Goal: Task Accomplishment & Management: Complete application form

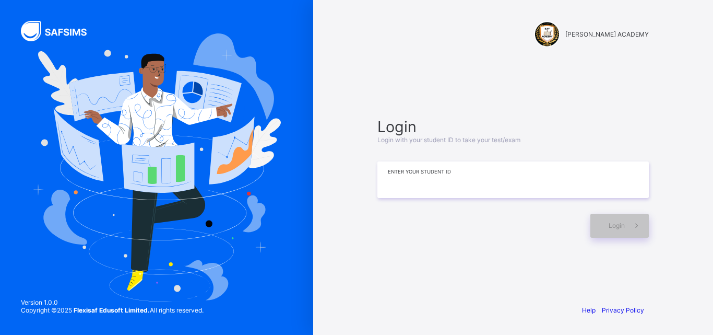
click at [408, 169] on input at bounding box center [512, 179] width 271 height 37
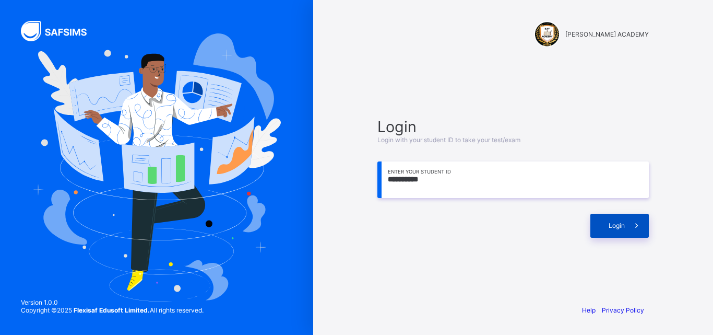
type input "**********"
click at [620, 229] on div "Login" at bounding box center [619, 225] width 58 height 24
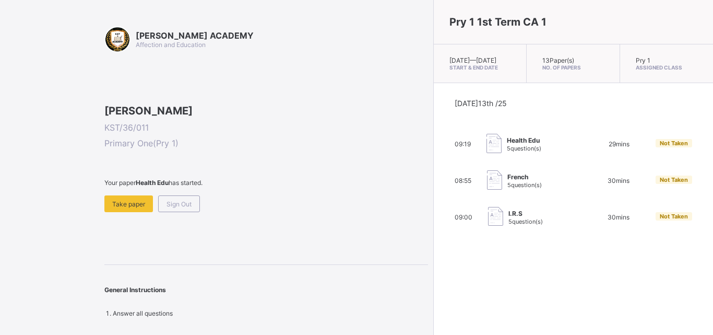
click at [656, 222] on div "Not Taken" at bounding box center [674, 217] width 37 height 10
click at [82, 14] on div "[PERSON_NAME] ACADEMY Affection and Education [PERSON_NAME] KST/36/011 Primary …" at bounding box center [214, 167] width 428 height 335
click at [114, 208] on span "Take paper" at bounding box center [128, 204] width 33 height 8
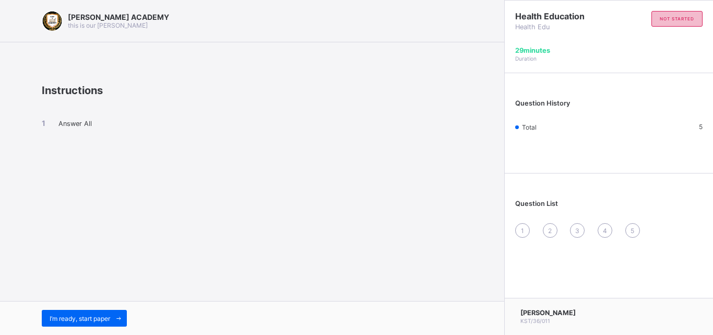
click at [680, 23] on div "not started" at bounding box center [676, 19] width 51 height 16
click at [574, 64] on div "29 minutes Duration" at bounding box center [609, 59] width 208 height 27
click at [517, 124] on div "Total" at bounding box center [528, 127] width 27 height 8
click at [75, 124] on span "Answer All" at bounding box center [74, 124] width 33 height 8
click at [120, 311] on span at bounding box center [118, 318] width 17 height 17
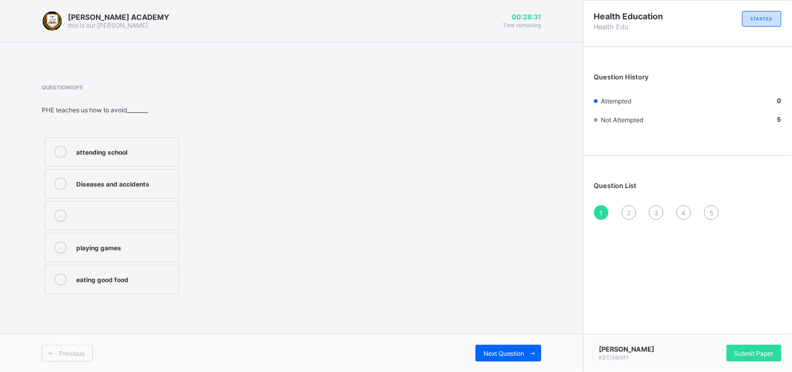
drag, startPoint x: 712, startPoint y: 1, endPoint x: 493, endPoint y: 263, distance: 342.0
click at [493, 263] on div "Question 1 of 5 PHE teaches us how to avoid________ attending school Diseases a…" at bounding box center [292, 190] width 500 height 212
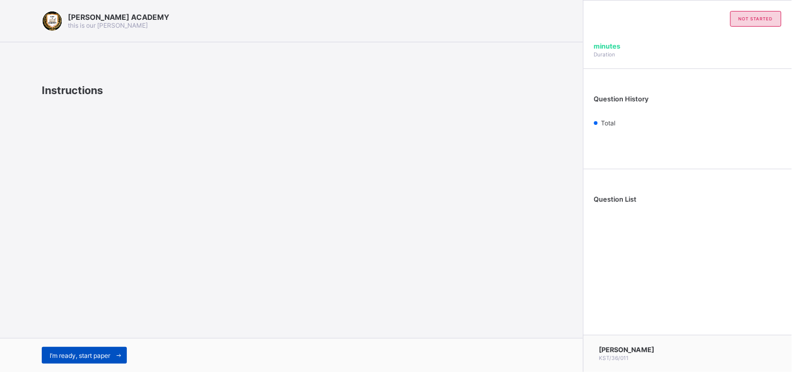
click at [120, 334] on span at bounding box center [118, 355] width 17 height 17
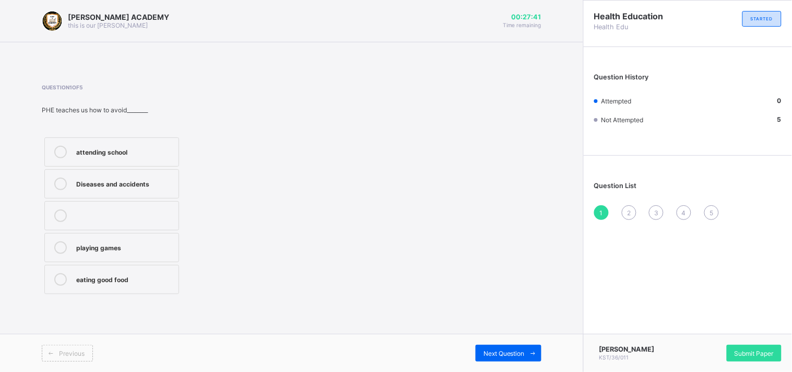
click at [58, 289] on label "eating good food" at bounding box center [111, 279] width 135 height 29
click at [508, 334] on div "Next Question" at bounding box center [508, 352] width 66 height 17
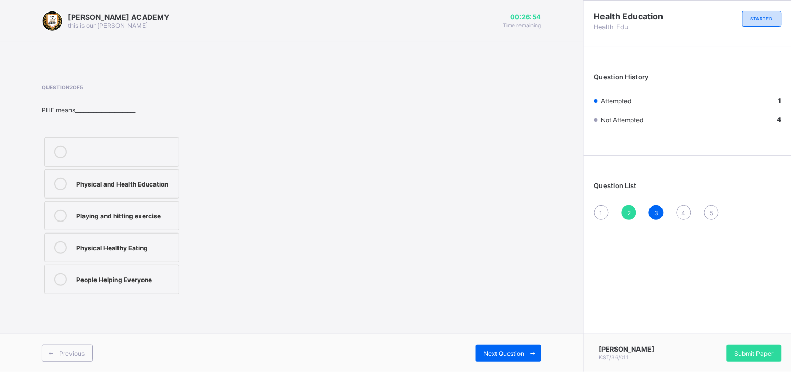
click at [111, 173] on label "Physical and Health Education" at bounding box center [111, 183] width 135 height 29
click at [504, 334] on div "Next Question" at bounding box center [508, 352] width 66 height 17
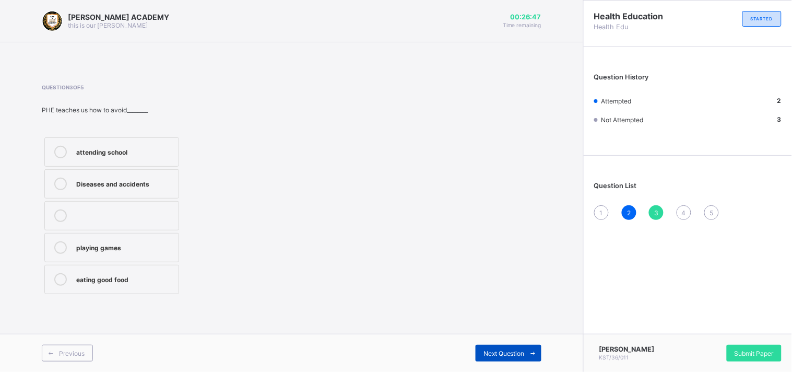
click at [504, 334] on div "Next Question" at bounding box center [508, 352] width 66 height 17
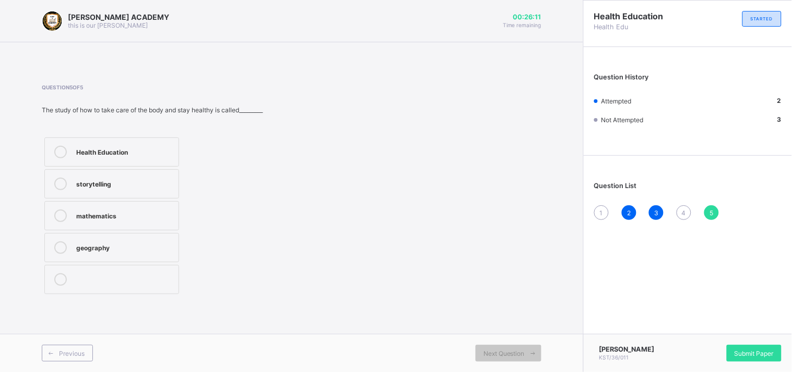
click at [149, 143] on label "Health Education" at bounding box center [111, 151] width 135 height 29
click at [63, 334] on div "Previous" at bounding box center [67, 352] width 51 height 17
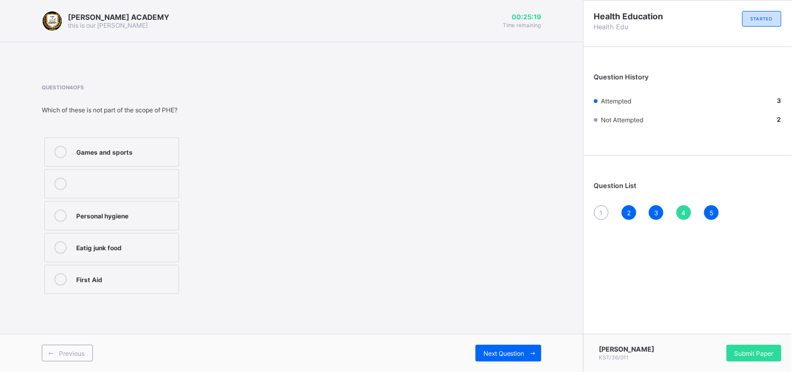
click at [86, 246] on div "Eatig junk food" at bounding box center [124, 246] width 97 height 10
click at [512, 334] on span "Next Question" at bounding box center [503, 353] width 41 height 8
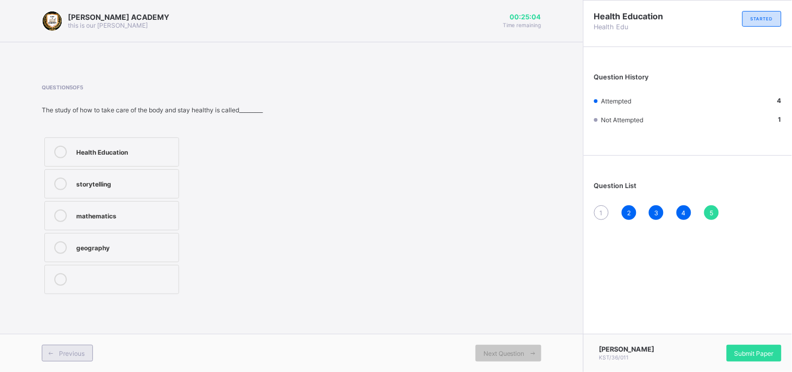
click at [74, 334] on div "Previous" at bounding box center [67, 352] width 51 height 17
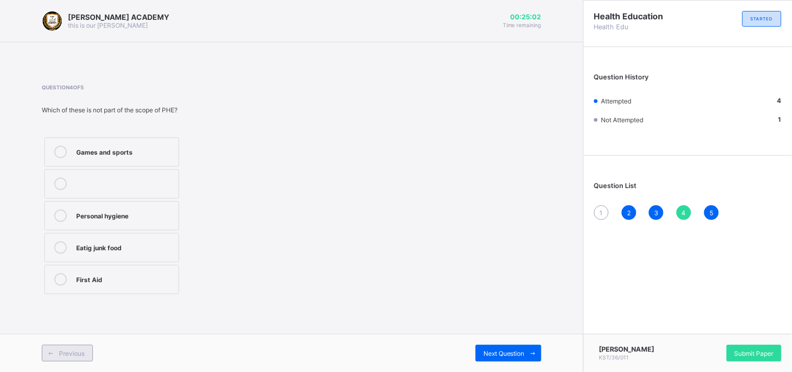
click at [74, 334] on div "Previous" at bounding box center [67, 352] width 51 height 17
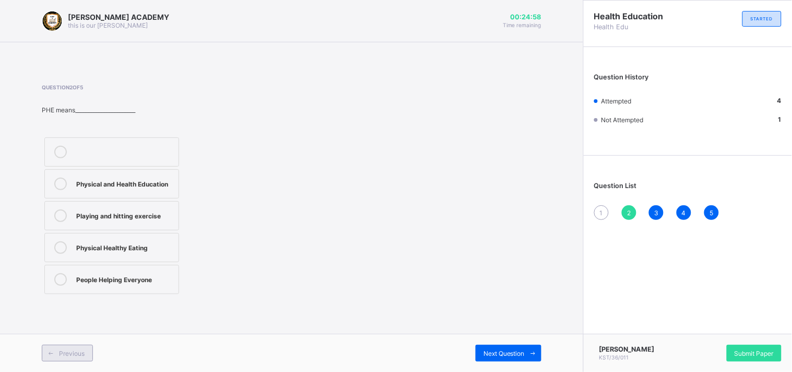
click at [74, 334] on div "Previous" at bounding box center [67, 352] width 51 height 17
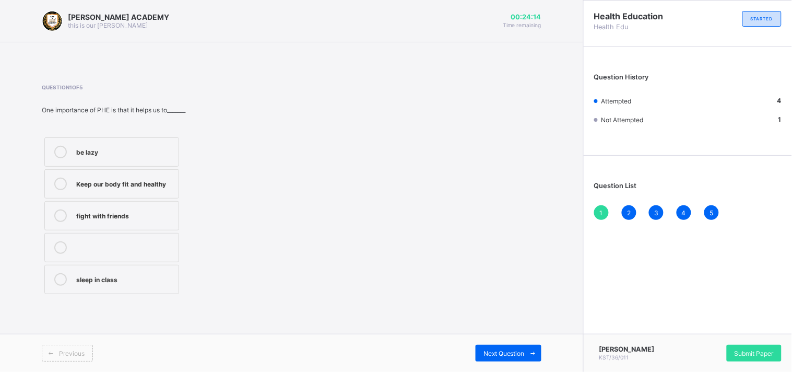
click at [87, 184] on div "Keep our body fit and healthy" at bounding box center [124, 182] width 97 height 10
click at [514, 334] on span "Next Question" at bounding box center [503, 353] width 41 height 8
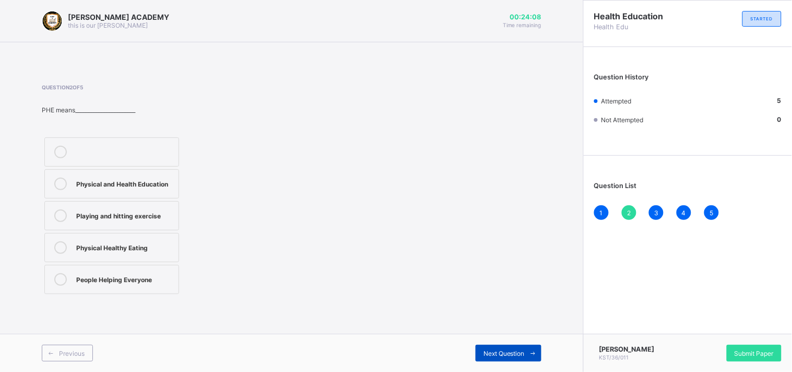
click at [514, 334] on span "Next Question" at bounding box center [503, 353] width 41 height 8
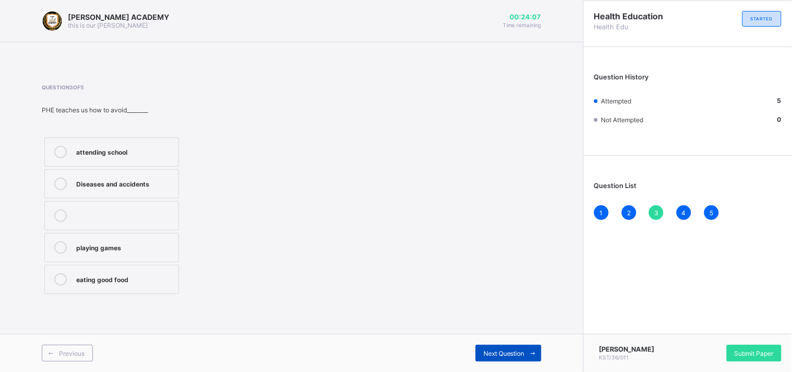
click at [514, 334] on span "Next Question" at bounding box center [503, 353] width 41 height 8
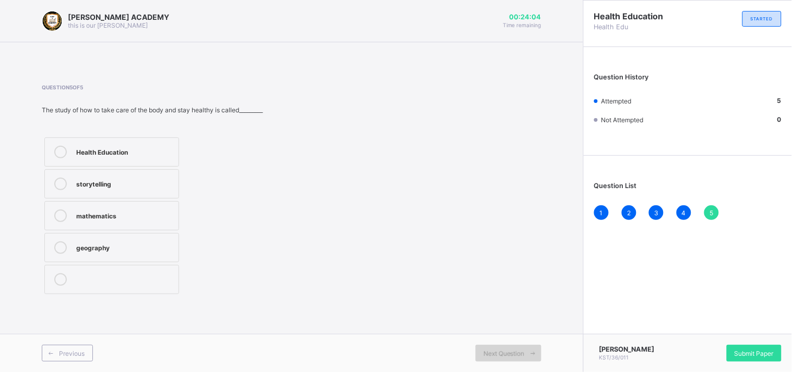
click at [514, 334] on span "Next Question" at bounding box center [503, 353] width 41 height 8
click at [712, 334] on div "Submit Paper" at bounding box center [754, 352] width 55 height 17
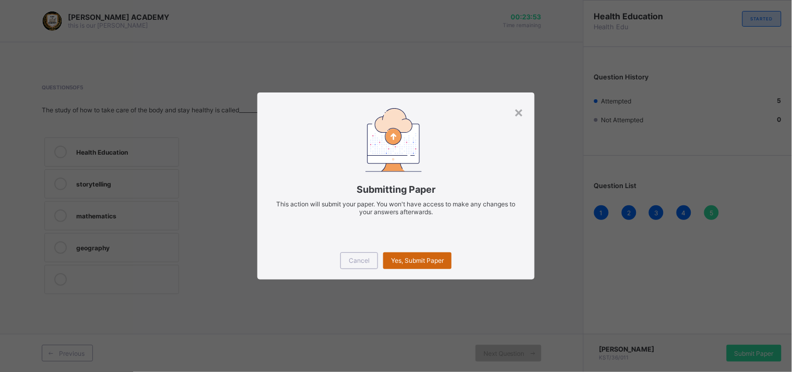
click at [413, 265] on div "Yes, Submit Paper" at bounding box center [417, 260] width 68 height 17
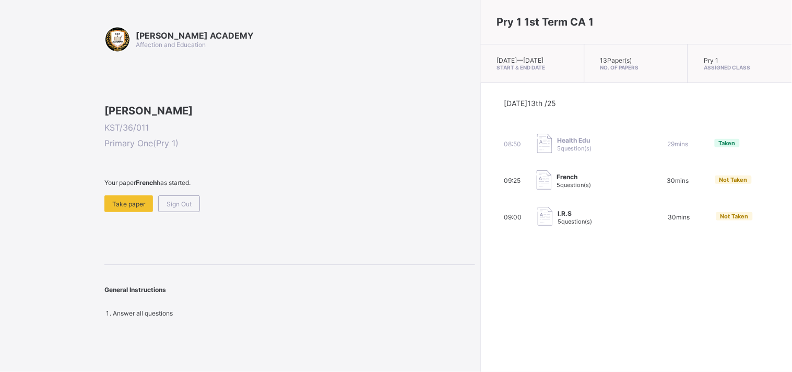
click at [712, 183] on span "Not Taken" at bounding box center [733, 179] width 28 height 7
click at [136, 212] on div "Take paper" at bounding box center [128, 203] width 49 height 17
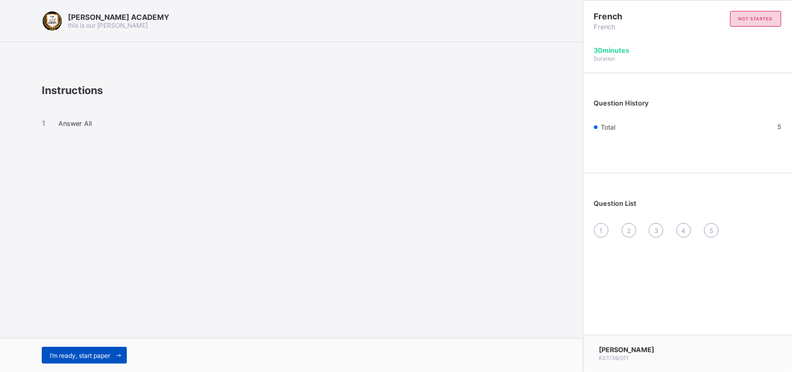
click at [102, 334] on span "I’m ready, start paper" at bounding box center [80, 355] width 61 height 8
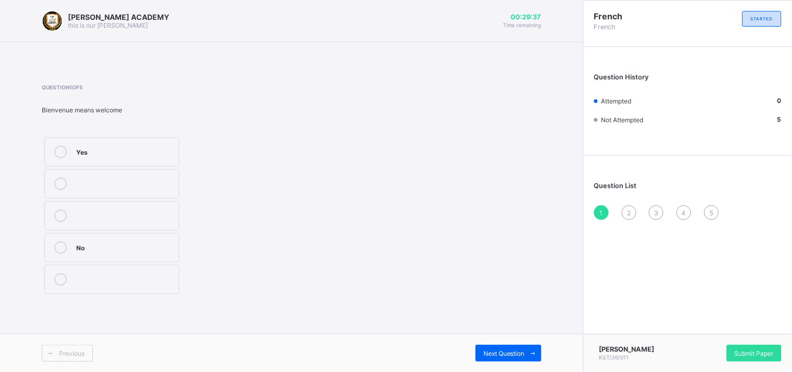
click at [69, 157] on div at bounding box center [60, 152] width 21 height 13
click at [525, 334] on span at bounding box center [533, 352] width 17 height 17
click at [170, 248] on div "greetings in french" at bounding box center [124, 246] width 97 height 10
click at [508, 334] on div "Next Question" at bounding box center [508, 352] width 66 height 17
click at [45, 228] on label "Good morning" at bounding box center [111, 215] width 135 height 29
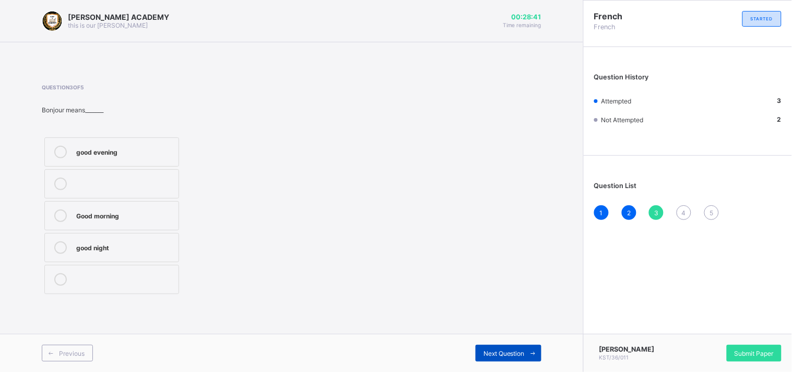
click at [498, 334] on span "Next Question" at bounding box center [503, 353] width 41 height 8
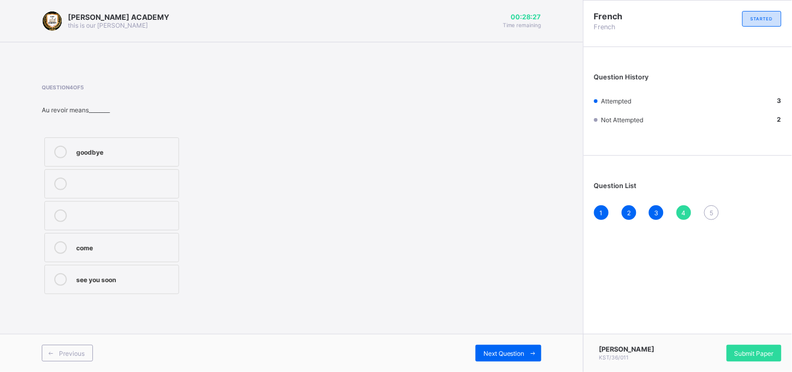
click at [102, 161] on label "goodbye" at bounding box center [111, 151] width 135 height 29
click at [515, 334] on div "Next Question" at bounding box center [508, 352] width 66 height 17
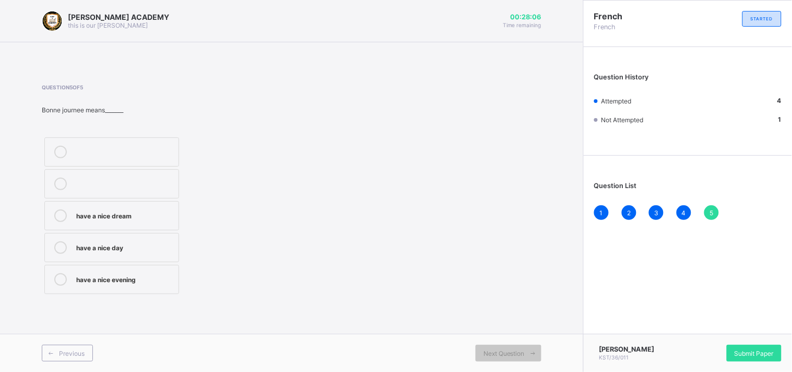
click at [145, 236] on label "have a nice day" at bounding box center [111, 247] width 135 height 29
click at [529, 334] on span at bounding box center [533, 352] width 17 height 17
click at [712, 334] on div "Submit Paper" at bounding box center [754, 352] width 55 height 17
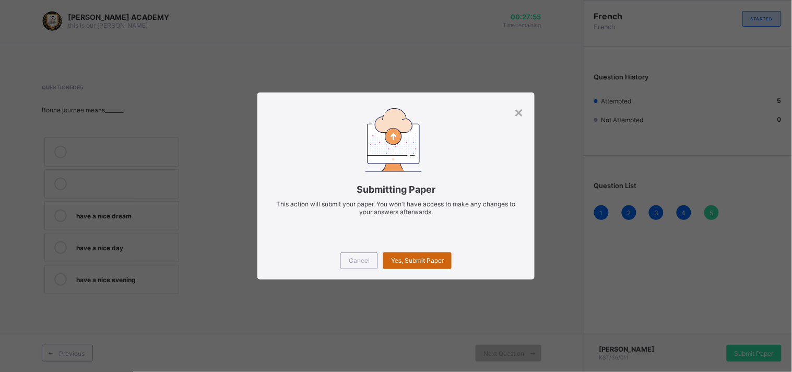
click at [400, 255] on div "Yes, Submit Paper" at bounding box center [417, 260] width 68 height 17
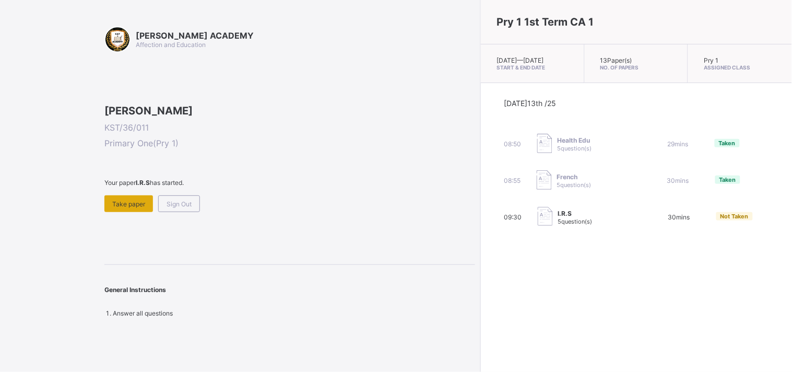
click at [134, 208] on span "Take paper" at bounding box center [128, 204] width 33 height 8
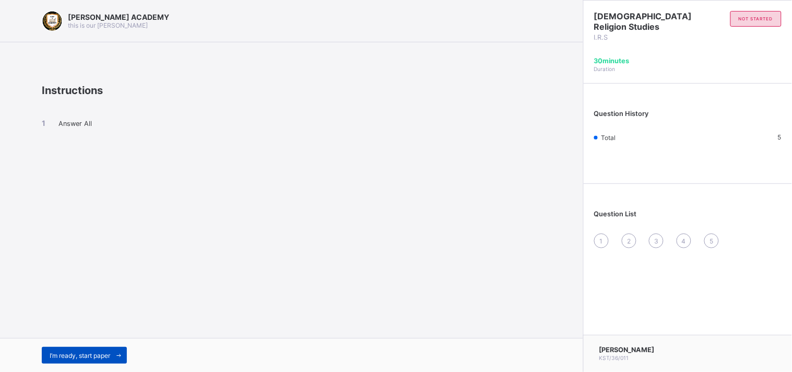
click at [108, 334] on div "I’m ready, start paper" at bounding box center [84, 355] width 85 height 17
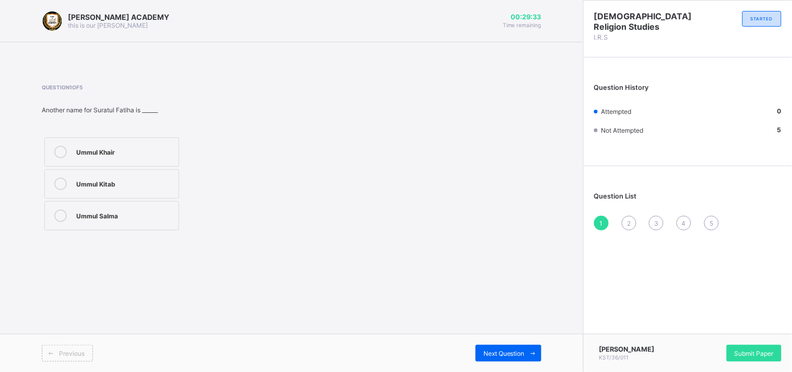
click at [115, 213] on div "Ummul Salma" at bounding box center [124, 214] width 97 height 10
click at [496, 334] on span "Next Question" at bounding box center [503, 353] width 41 height 8
click at [117, 174] on label "Wa'un" at bounding box center [111, 183] width 135 height 29
click at [505, 334] on div "Next Question" at bounding box center [508, 352] width 66 height 17
click at [110, 222] on label "27" at bounding box center [111, 215] width 135 height 29
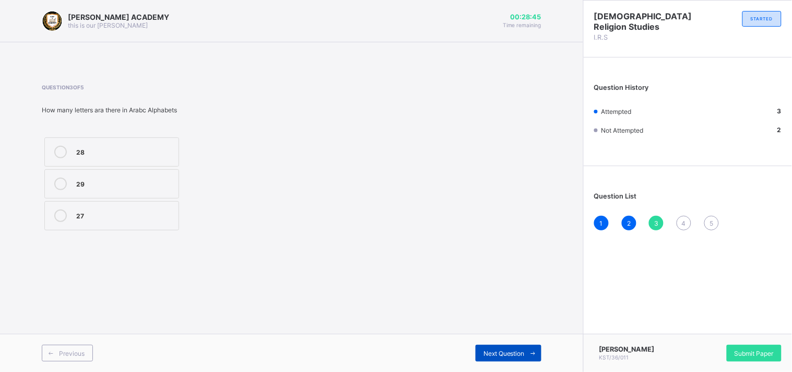
click at [489, 334] on div "Next Question" at bounding box center [508, 352] width 66 height 17
click at [103, 223] on label "7" at bounding box center [111, 215] width 135 height 29
click at [497, 334] on div "Next Question" at bounding box center [508, 352] width 66 height 17
drag, startPoint x: 145, startPoint y: 177, endPoint x: 118, endPoint y: 195, distance: 32.0
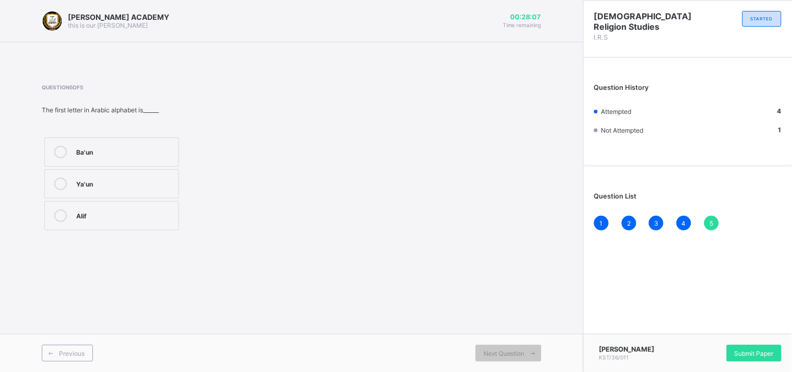
click at [118, 195] on label "Ya'un" at bounding box center [111, 183] width 135 height 29
click at [712, 334] on span "Submit Paper" at bounding box center [753, 353] width 39 height 8
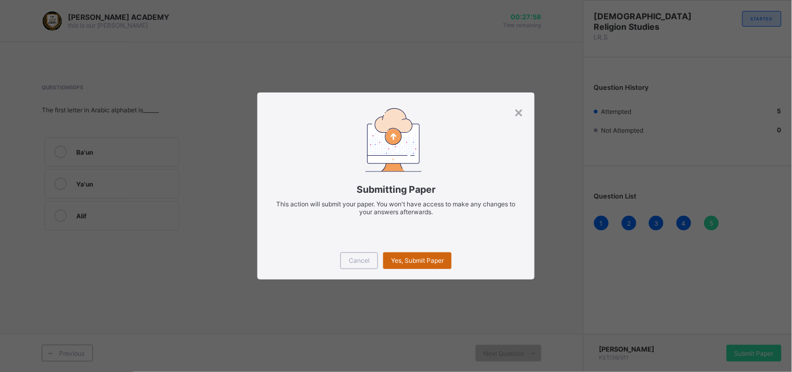
click at [428, 254] on div "Yes, Submit Paper" at bounding box center [417, 260] width 68 height 17
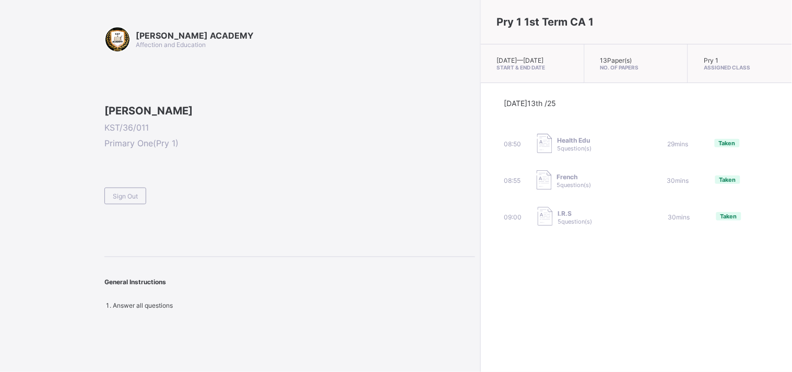
click at [132, 187] on span at bounding box center [289, 183] width 371 height 9
click at [133, 204] on div "Sign Out" at bounding box center [125, 195] width 42 height 17
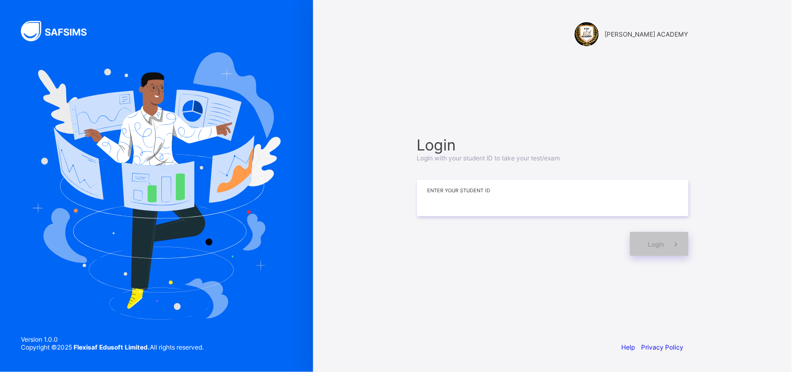
click at [491, 192] on input at bounding box center [552, 198] width 271 height 37
type input "*********"
click at [640, 245] on div "Login" at bounding box center [659, 244] width 58 height 24
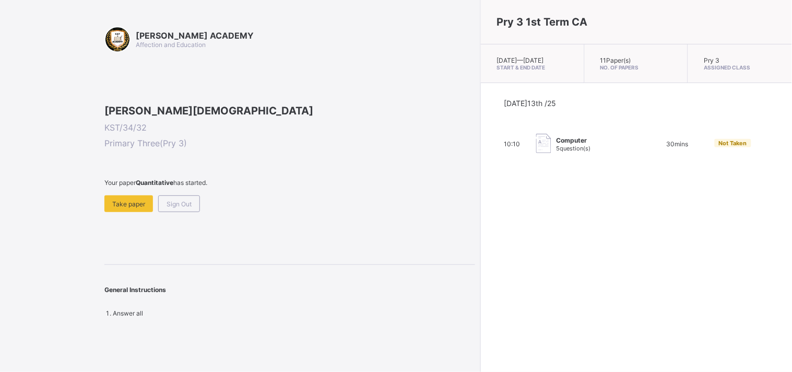
drag, startPoint x: 222, startPoint y: 338, endPoint x: 190, endPoint y: 325, distance: 34.4
click at [190, 317] on div "[PERSON_NAME] ACADEMY Affection and Education [PERSON_NAME] KST/34/32 Primary T…" at bounding box center [289, 171] width 371 height 291
click at [138, 208] on span "Take paper" at bounding box center [128, 204] width 33 height 8
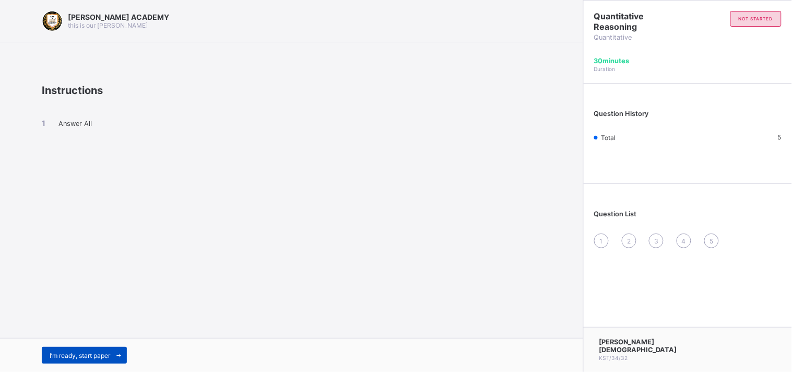
click at [96, 334] on span "I’m ready, start paper" at bounding box center [80, 355] width 61 height 8
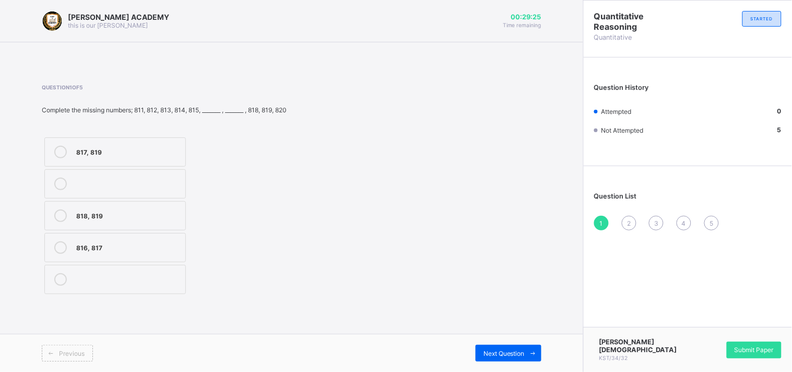
click at [174, 149] on div "817, 819" at bounding box center [128, 151] width 104 height 10
click at [517, 334] on span "Next Question" at bounding box center [503, 353] width 41 height 8
click at [632, 219] on div "2" at bounding box center [629, 223] width 15 height 15
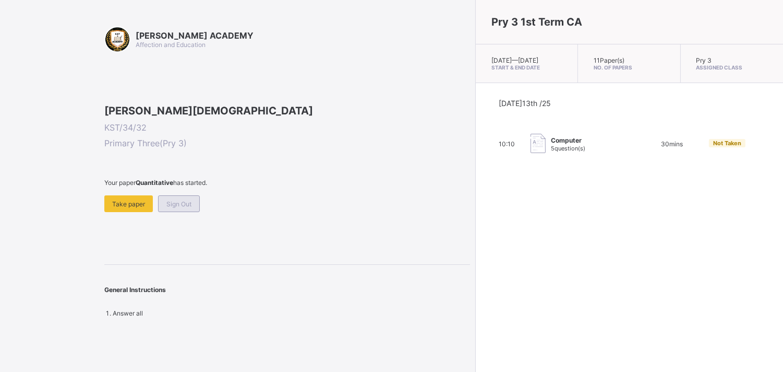
click at [174, 212] on div "Sign Out" at bounding box center [179, 203] width 42 height 17
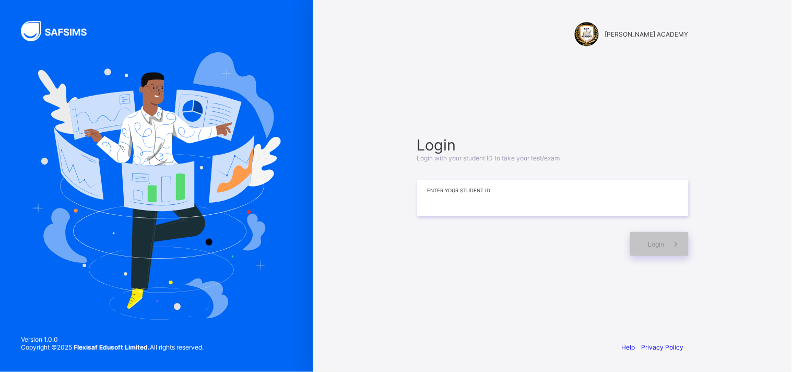
click at [434, 197] on input at bounding box center [552, 198] width 271 height 37
type input "*********"
click at [665, 236] on span at bounding box center [676, 244] width 24 height 24
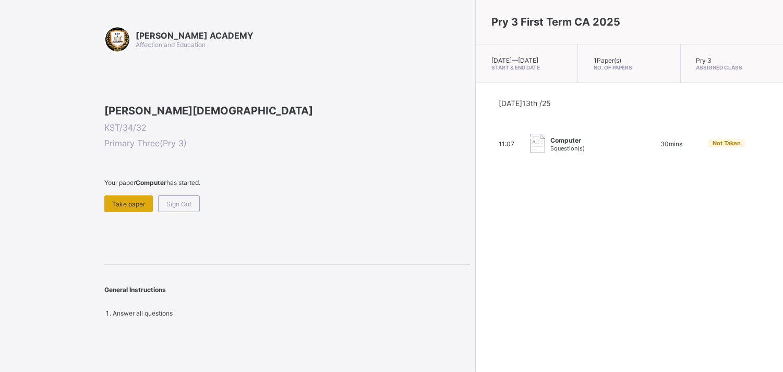
click at [133, 208] on span "Take paper" at bounding box center [128, 204] width 33 height 8
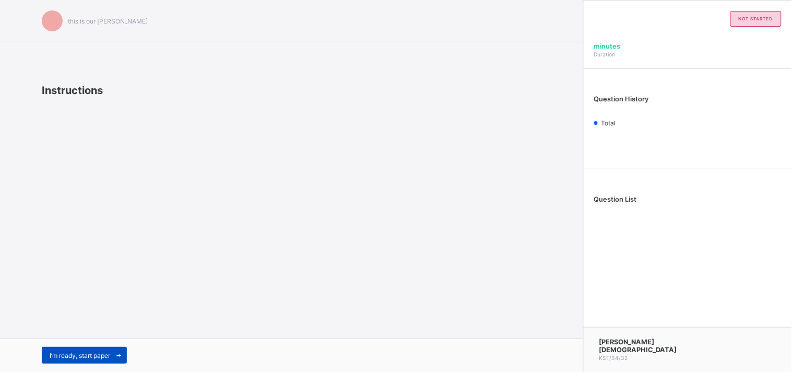
click at [84, 334] on span "I’m ready, start paper" at bounding box center [80, 355] width 61 height 8
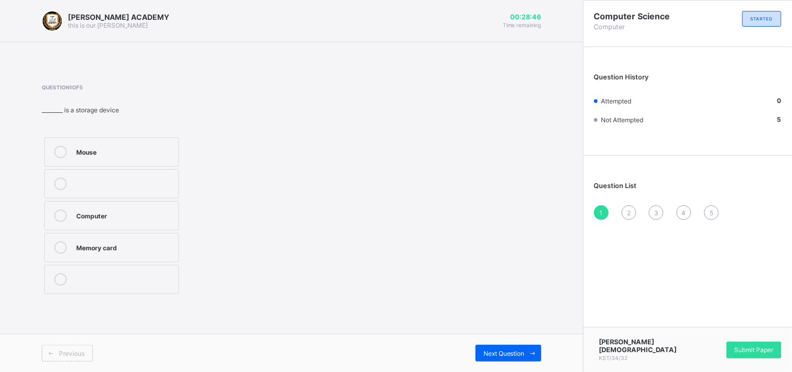
click at [76, 148] on div "Mouse" at bounding box center [124, 151] width 97 height 10
click at [498, 334] on span "Next Question" at bounding box center [503, 353] width 41 height 8
click at [159, 239] on label "Computer" at bounding box center [111, 247] width 135 height 29
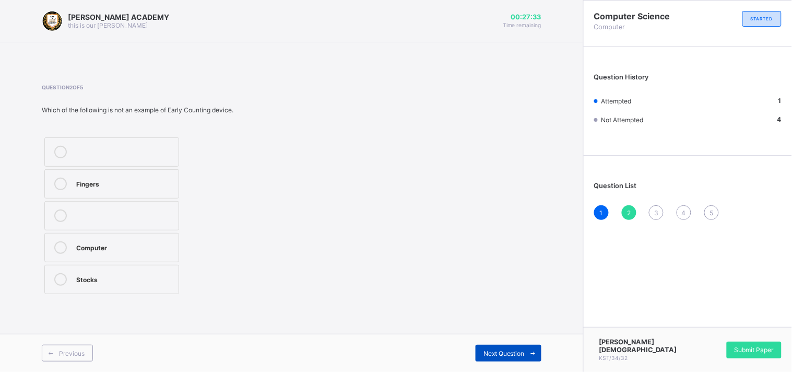
click at [510, 334] on div "Next Question" at bounding box center [508, 352] width 66 height 17
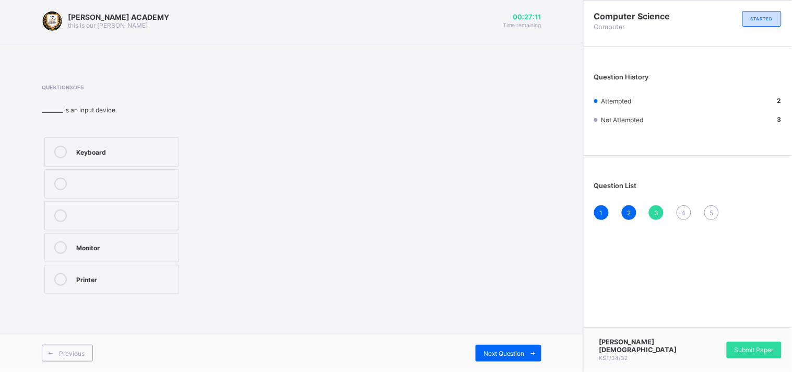
drag, startPoint x: 164, startPoint y: 154, endPoint x: 153, endPoint y: 146, distance: 13.5
click at [153, 146] on div "Keyboard" at bounding box center [124, 151] width 97 height 10
click at [489, 334] on div "Next Question" at bounding box center [508, 352] width 66 height 17
click at [170, 246] on div "Printer" at bounding box center [124, 246] width 97 height 10
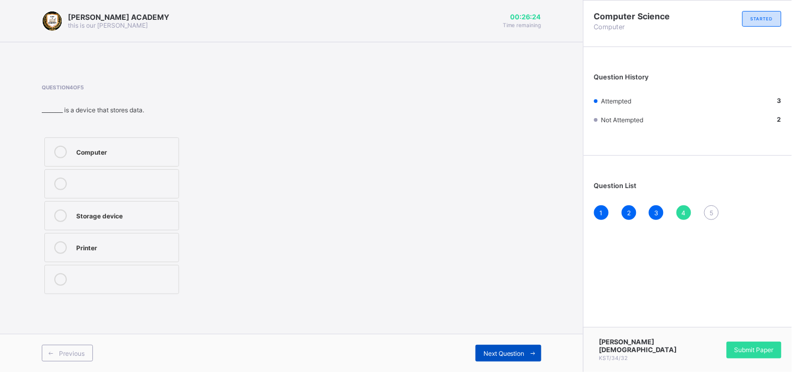
click at [524, 334] on div "Next Question" at bounding box center [508, 352] width 66 height 17
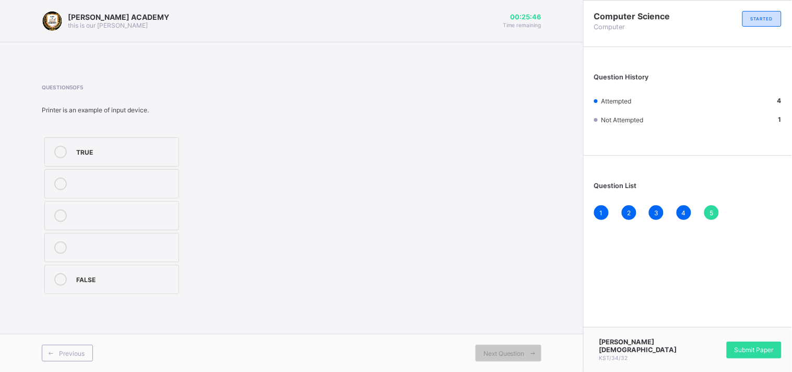
click at [158, 141] on label "TRUE" at bounding box center [111, 151] width 135 height 29
click at [438, 313] on div "[PERSON_NAME] ACADEMY this is our [PERSON_NAME] 00:25:38 Time remaining Questio…" at bounding box center [291, 186] width 583 height 372
click at [531, 334] on span at bounding box center [533, 352] width 17 height 17
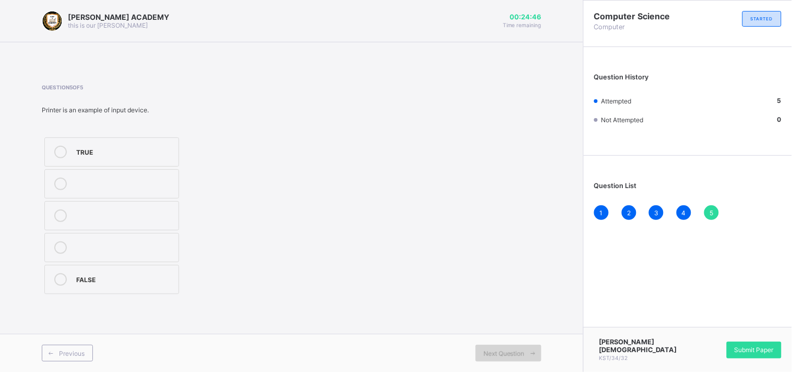
click at [510, 334] on span "Next Question" at bounding box center [503, 353] width 41 height 8
click at [712, 216] on div "5" at bounding box center [711, 212] width 15 height 15
click at [711, 207] on div "5" at bounding box center [711, 212] width 15 height 15
click at [140, 281] on div "FALSE" at bounding box center [124, 278] width 97 height 10
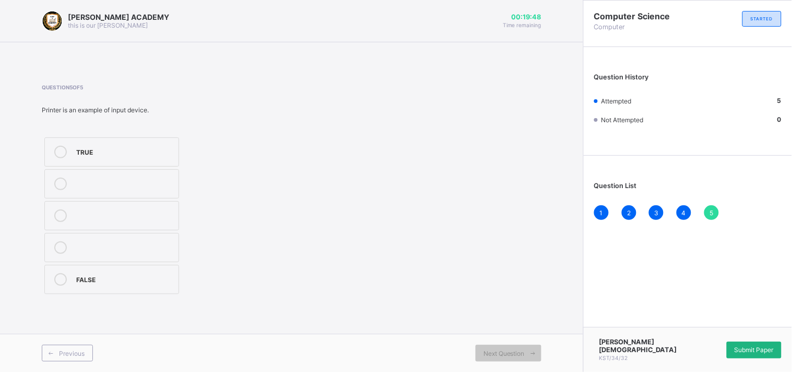
click at [712, 334] on span "Submit Paper" at bounding box center [753, 350] width 39 height 8
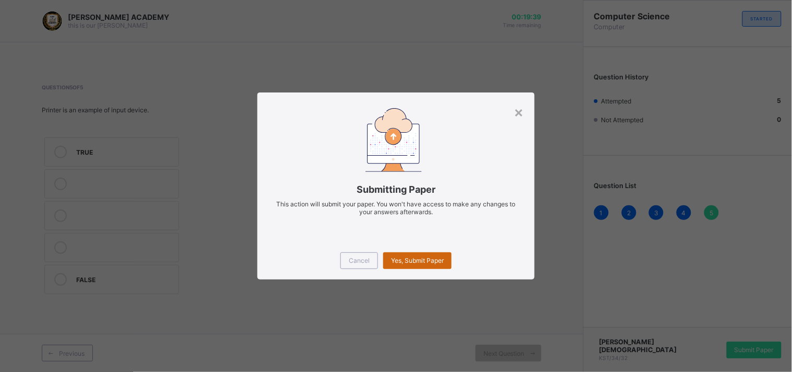
click at [430, 254] on div "Yes, Submit Paper" at bounding box center [417, 260] width 68 height 17
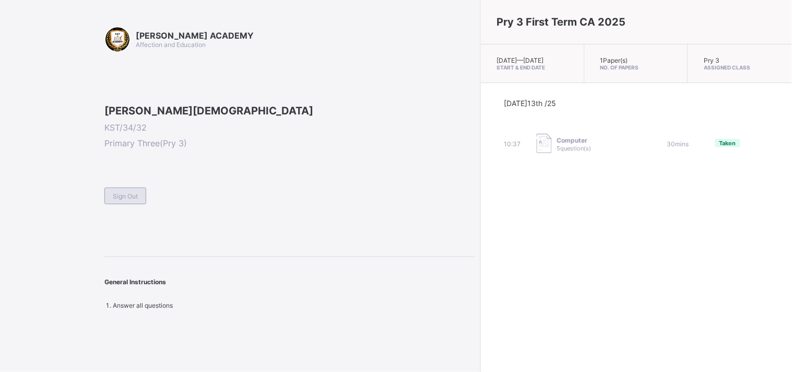
click at [126, 204] on div "Sign Out" at bounding box center [125, 195] width 42 height 17
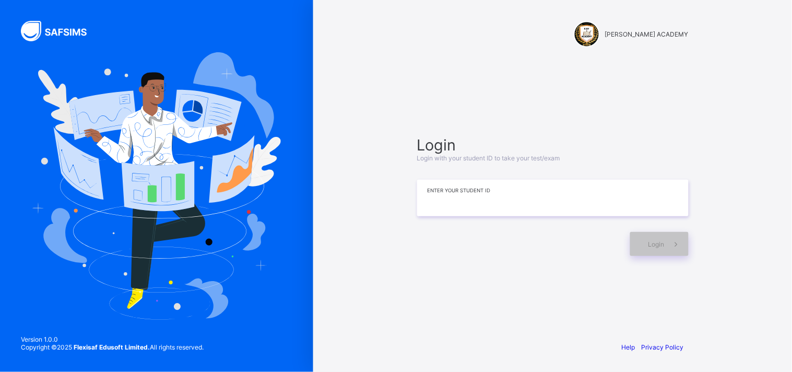
click at [438, 210] on input at bounding box center [552, 198] width 271 height 37
type input "*********"
click at [636, 238] on div "Login" at bounding box center [659, 244] width 58 height 24
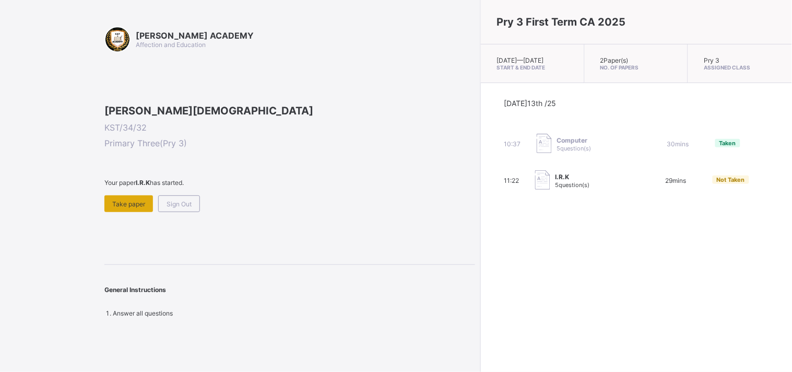
click at [122, 208] on span "Take paper" at bounding box center [128, 204] width 33 height 8
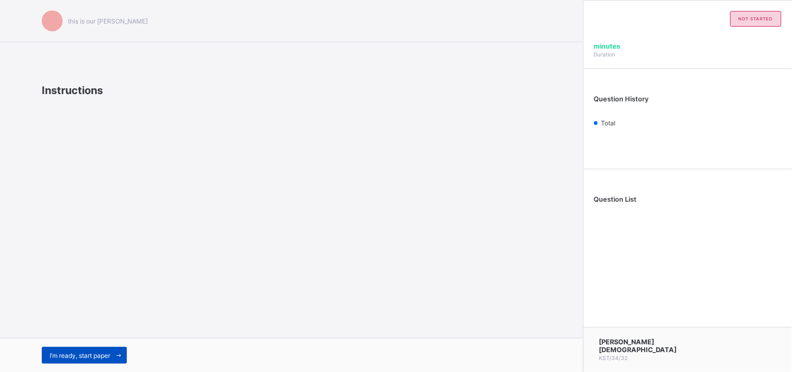
click at [80, 334] on span "I’m ready, start paper" at bounding box center [80, 355] width 61 height 8
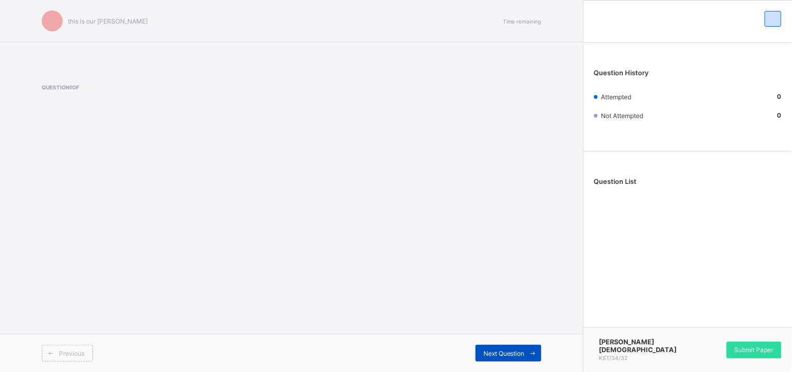
click at [514, 334] on div "Next Question" at bounding box center [508, 352] width 66 height 17
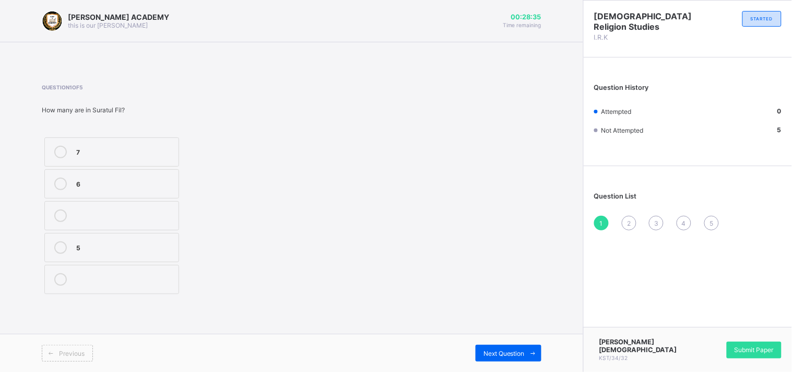
click at [154, 244] on div "5" at bounding box center [124, 246] width 97 height 10
click at [503, 334] on span "Next Question" at bounding box center [503, 353] width 41 height 8
click at [603, 219] on span "1" at bounding box center [601, 223] width 3 height 8
click at [155, 251] on div "5" at bounding box center [124, 246] width 97 height 10
click at [629, 221] on span "2" at bounding box center [629, 223] width 4 height 8
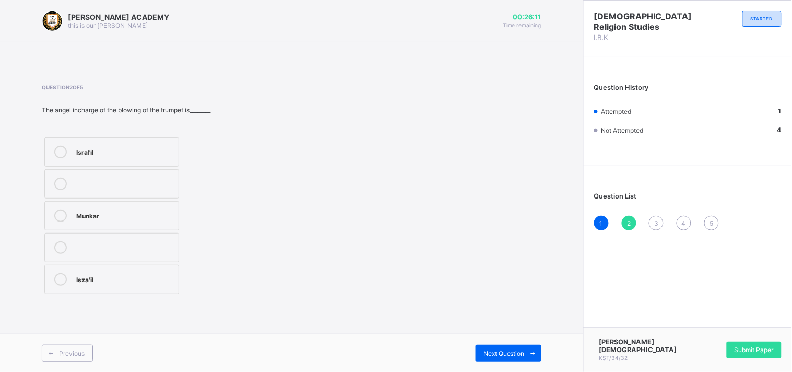
click at [88, 157] on div "Israfil" at bounding box center [124, 152] width 97 height 13
click at [655, 222] on span "3" at bounding box center [656, 223] width 4 height 8
click at [159, 286] on label "6" at bounding box center [112, 279] width 136 height 29
click at [685, 222] on span "4" at bounding box center [684, 223] width 4 height 8
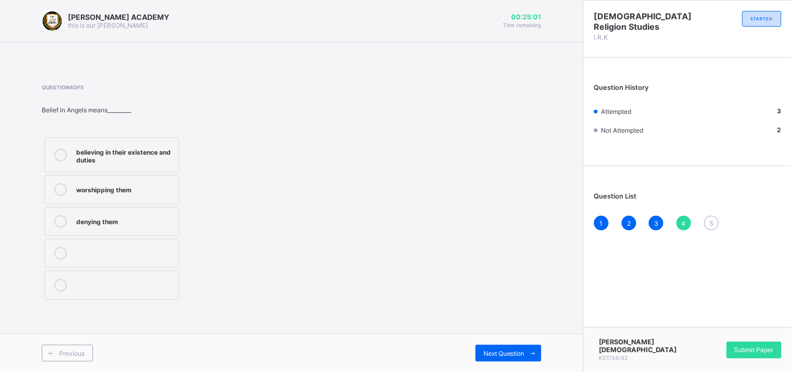
click at [158, 152] on div "believing in their existence and duties" at bounding box center [124, 155] width 97 height 18
click at [712, 225] on div "5" at bounding box center [711, 223] width 15 height 15
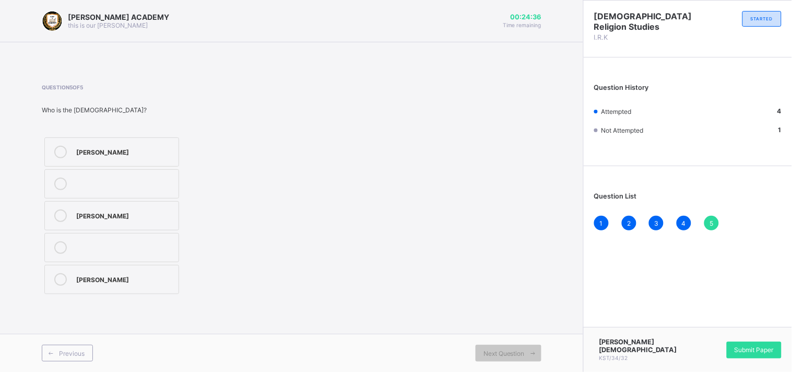
click at [162, 269] on label "[PERSON_NAME]" at bounding box center [111, 279] width 135 height 29
click at [712, 219] on span "5" at bounding box center [711, 223] width 4 height 8
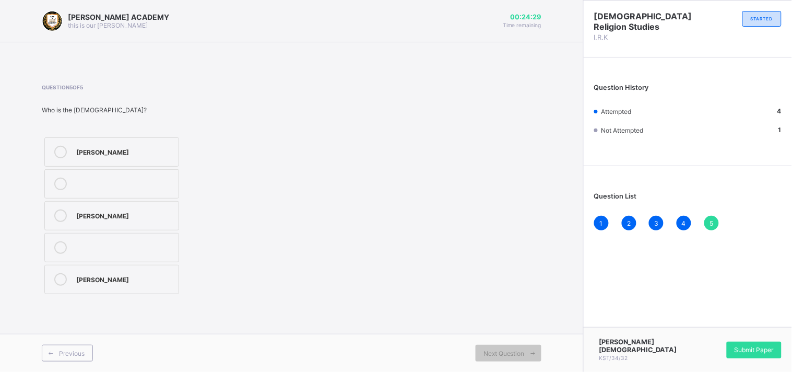
click at [712, 219] on span "5" at bounding box center [711, 223] width 4 height 8
click at [712, 334] on div "Submit Paper" at bounding box center [754, 349] width 55 height 17
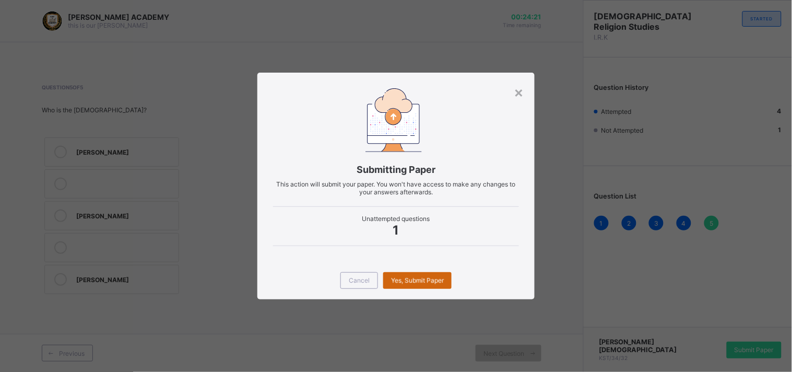
click at [429, 273] on div "Yes, Submit Paper" at bounding box center [417, 280] width 68 height 17
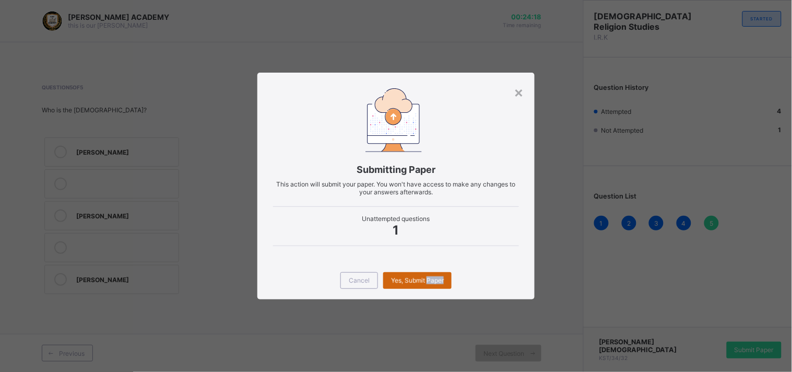
click at [429, 273] on div "Yes, Submit Paper" at bounding box center [417, 280] width 68 height 17
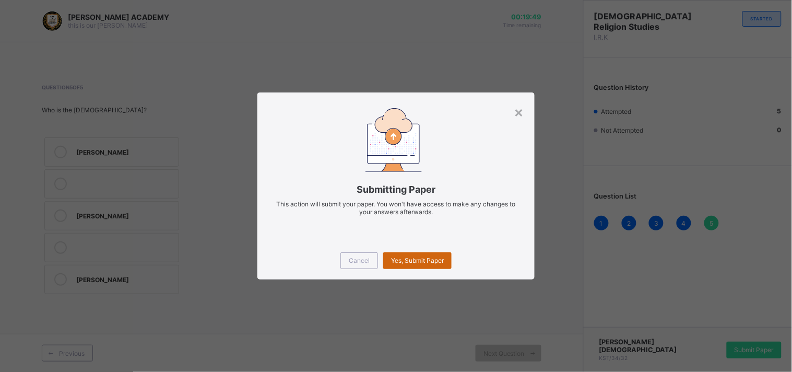
click at [405, 254] on div "Yes, Submit Paper" at bounding box center [417, 260] width 68 height 17
click at [381, 304] on div "× Submitting Paper This action will submit your paper. You won't have access to…" at bounding box center [396, 186] width 792 height 372
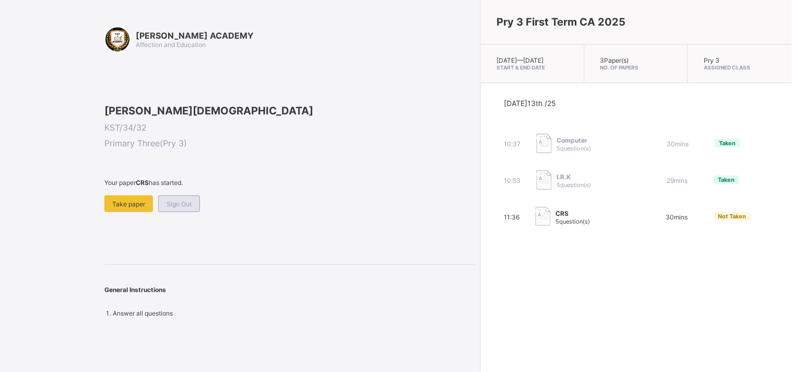
click at [168, 208] on span "Sign Out" at bounding box center [179, 204] width 25 height 8
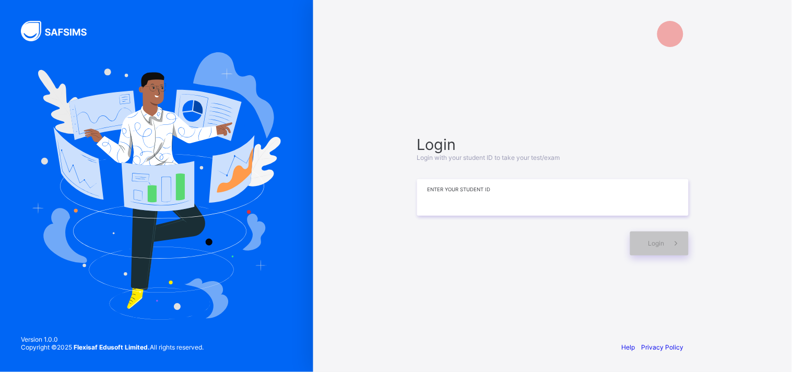
click at [515, 200] on input at bounding box center [552, 197] width 271 height 37
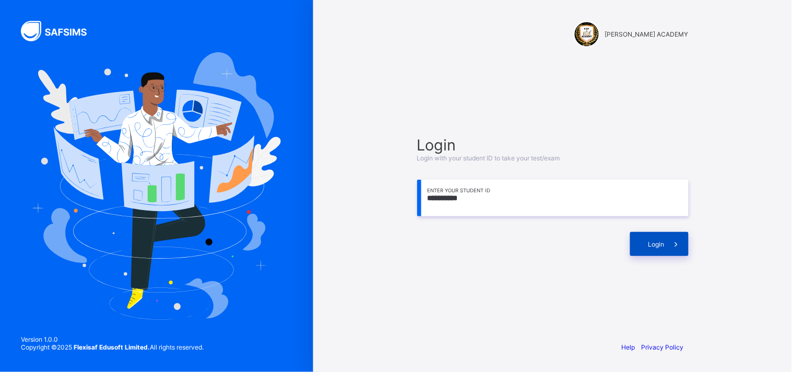
click at [644, 239] on div "Login" at bounding box center [659, 244] width 58 height 24
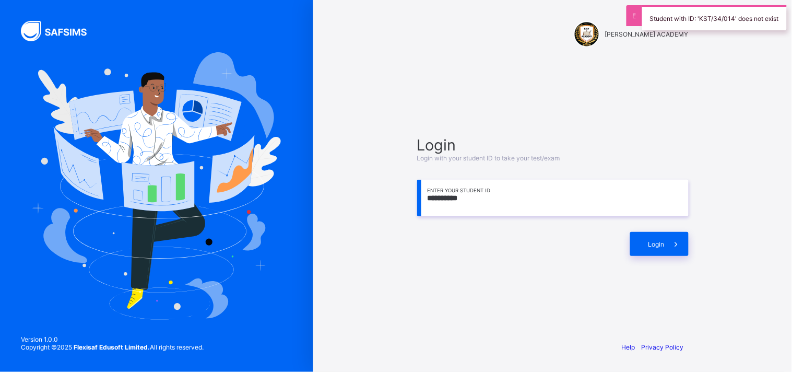
click at [453, 197] on input "**********" at bounding box center [552, 198] width 271 height 37
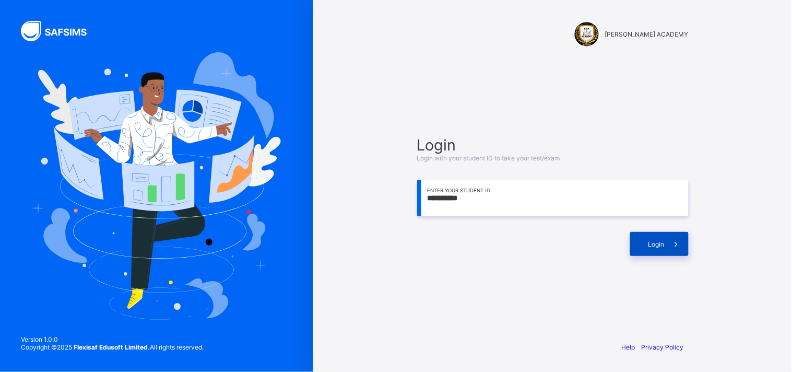
type input "**********"
click at [653, 237] on div "Login" at bounding box center [659, 244] width 58 height 24
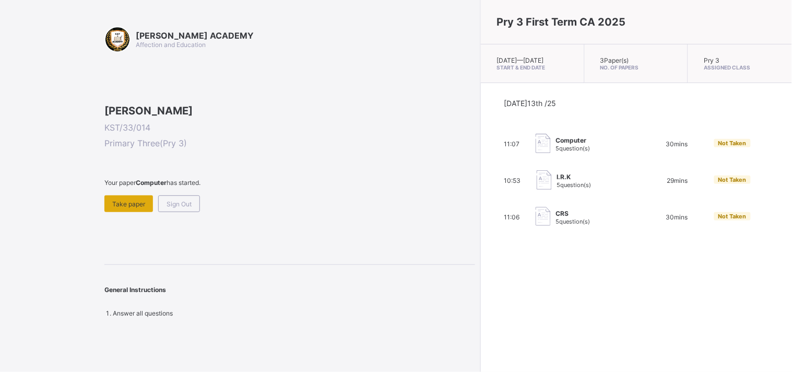
click at [119, 208] on span "Take paper" at bounding box center [128, 204] width 33 height 8
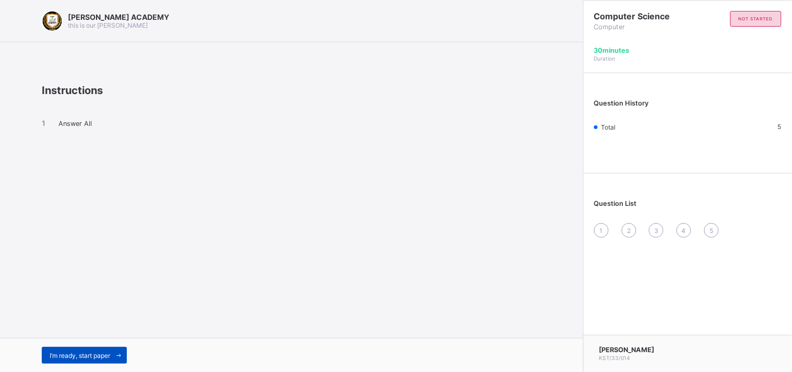
click at [86, 334] on span "I’m ready, start paper" at bounding box center [80, 355] width 61 height 8
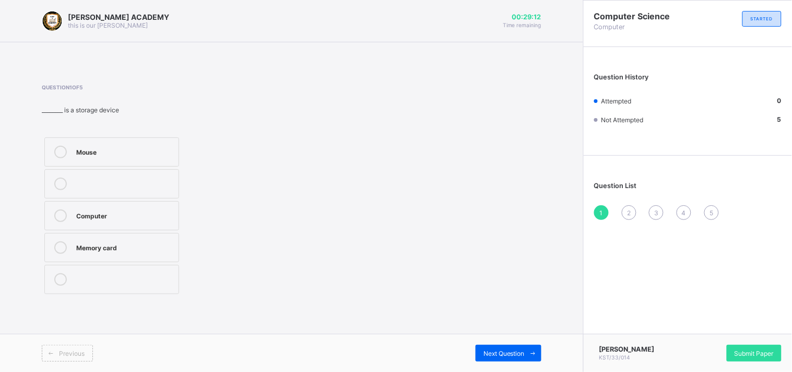
click at [107, 204] on label "Computer" at bounding box center [111, 215] width 135 height 29
click at [500, 334] on span "Next Question" at bounding box center [503, 353] width 41 height 8
click at [148, 235] on label "Computer" at bounding box center [111, 247] width 135 height 29
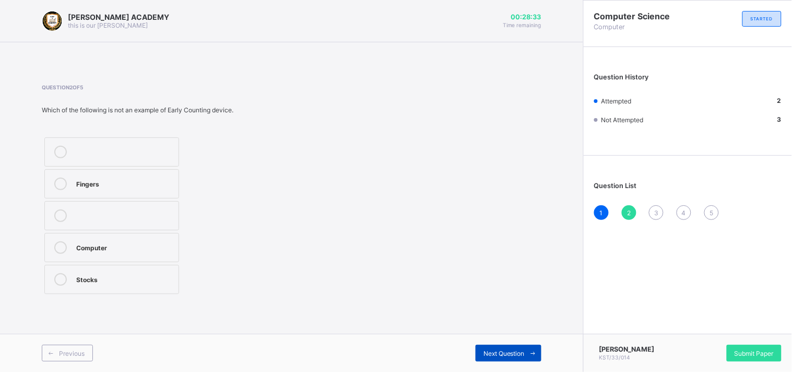
click at [498, 334] on span "Next Question" at bounding box center [503, 353] width 41 height 8
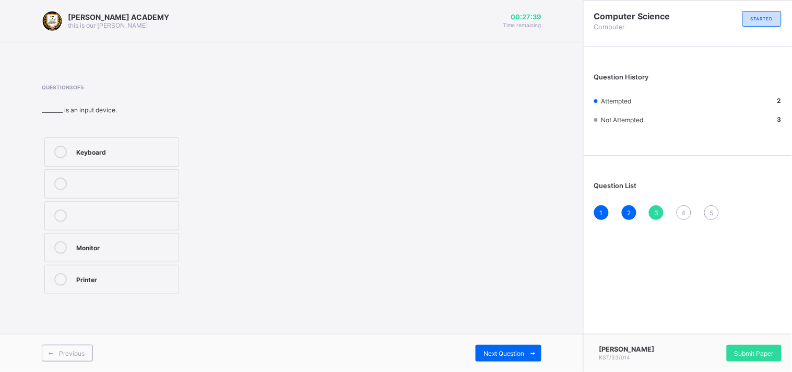
click at [147, 152] on div "Keyboard" at bounding box center [124, 151] width 97 height 10
click at [500, 334] on div "Next Question" at bounding box center [508, 352] width 66 height 17
click at [147, 144] on label "Computer" at bounding box center [111, 151] width 135 height 29
click at [488, 334] on div "Next Question" at bounding box center [508, 352] width 66 height 17
click at [174, 279] on label "FALSE" at bounding box center [111, 279] width 135 height 29
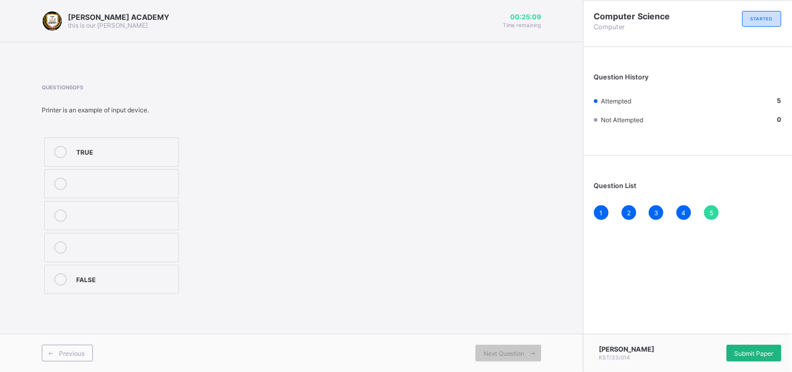
click at [712, 334] on div "Submit Paper" at bounding box center [754, 352] width 55 height 17
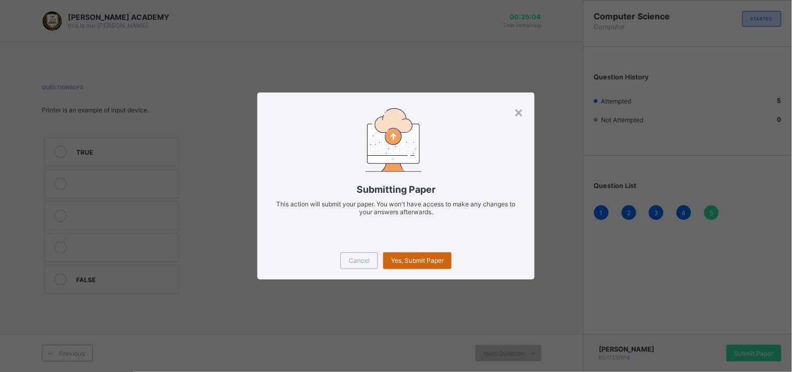
click at [410, 258] on span "Yes, Submit Paper" at bounding box center [417, 260] width 53 height 8
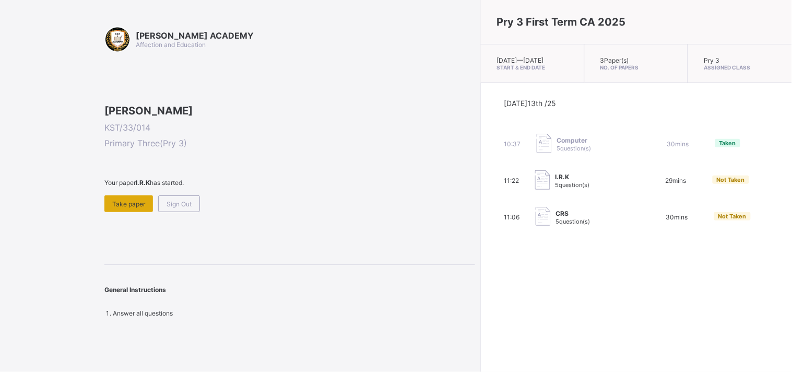
click at [113, 212] on div "Take paper" at bounding box center [128, 203] width 49 height 17
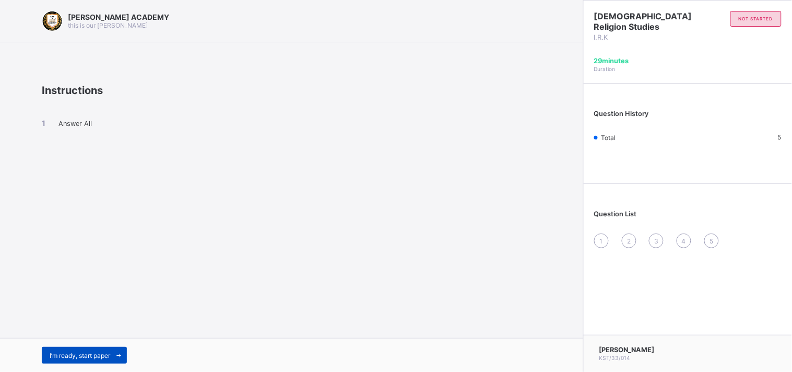
click at [80, 334] on span "I’m ready, start paper" at bounding box center [80, 355] width 61 height 8
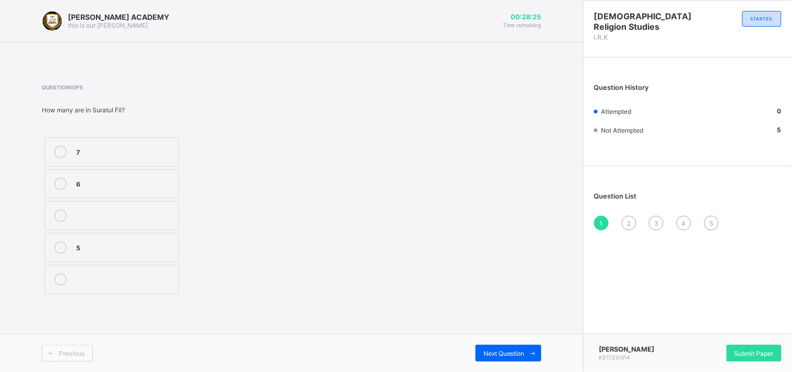
click at [139, 247] on div "5" at bounding box center [124, 246] width 97 height 10
click at [306, 220] on div "Question 1 of 5 How many are in Suratul Fil? 7 6 5" at bounding box center [292, 190] width 500 height 212
click at [507, 334] on span "Next Question" at bounding box center [503, 353] width 41 height 8
drag, startPoint x: 189, startPoint y: 75, endPoint x: 158, endPoint y: 112, distance: 48.6
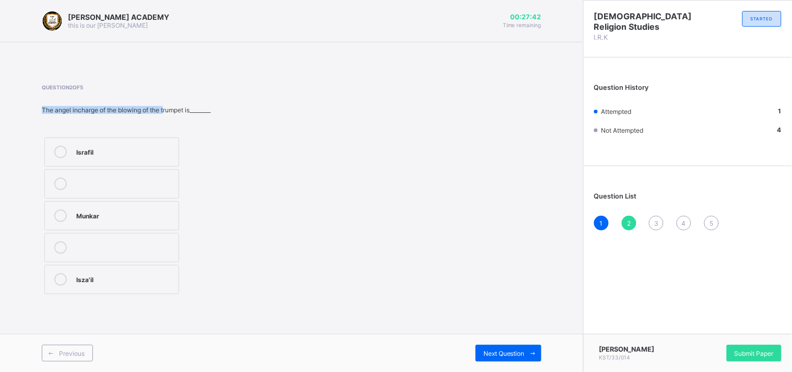
click at [158, 112] on div "Question 2 of 5 The angel incharge of the blowing of the trumpet is________ [PE…" at bounding box center [292, 190] width 500 height 244
click at [109, 153] on div "Israfil" at bounding box center [124, 151] width 97 height 10
click at [520, 334] on div "Next Question" at bounding box center [508, 352] width 66 height 17
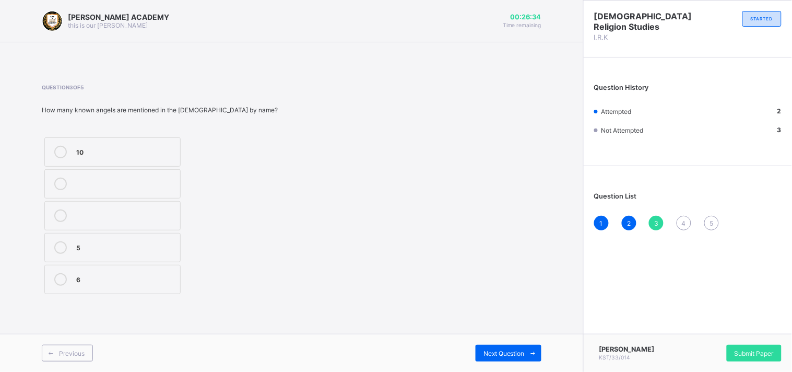
click at [141, 148] on div "10" at bounding box center [125, 151] width 99 height 10
click at [512, 334] on span "Next Question" at bounding box center [503, 353] width 41 height 8
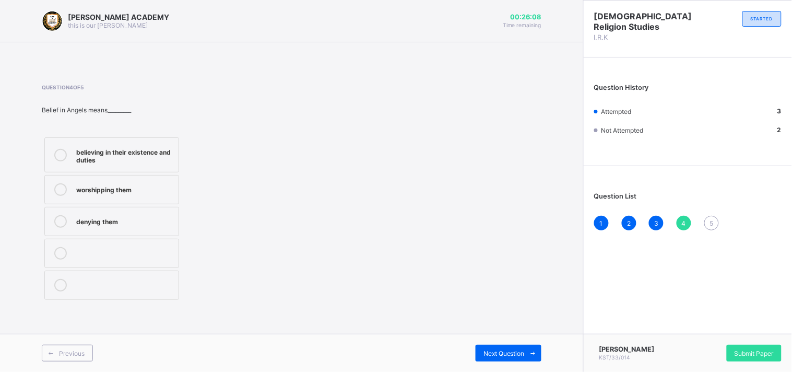
click at [162, 214] on label "denying them" at bounding box center [111, 221] width 135 height 29
click at [500, 334] on span "Next Question" at bounding box center [503, 353] width 41 height 8
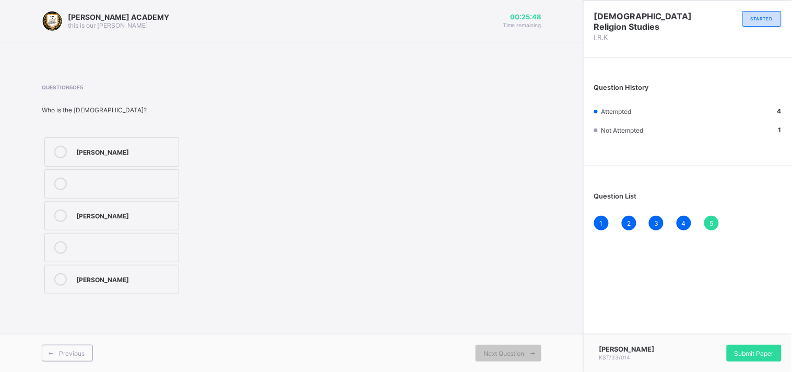
click at [97, 150] on div "[PERSON_NAME]" at bounding box center [124, 151] width 97 height 10
click at [712, 334] on div "Submit Paper" at bounding box center [754, 352] width 55 height 17
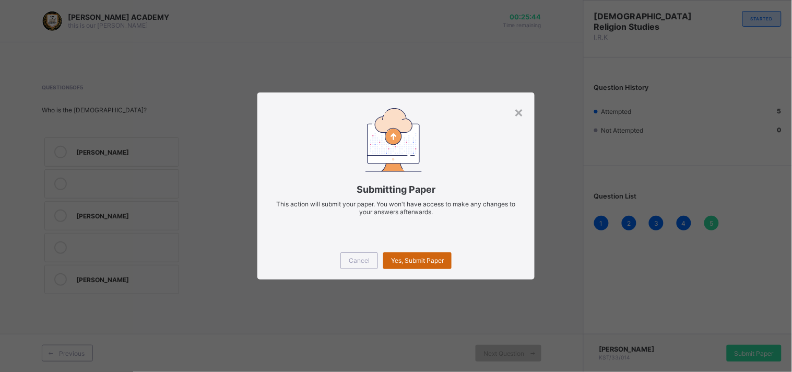
click at [432, 262] on span "Yes, Submit Paper" at bounding box center [417, 260] width 53 height 8
